Goal: Browse casually

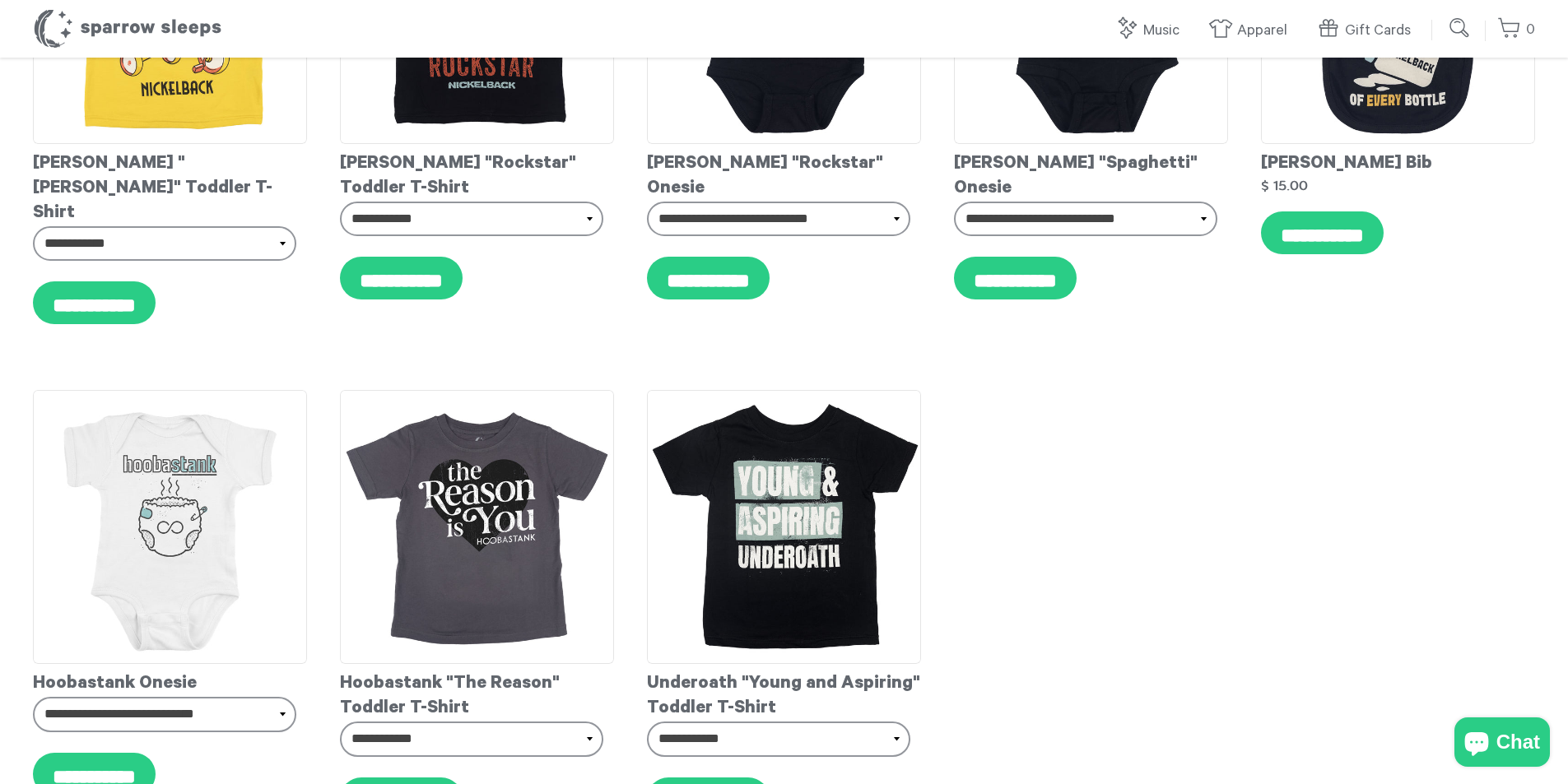
scroll to position [11339, 0]
